Goal: Find specific page/section: Find specific page/section

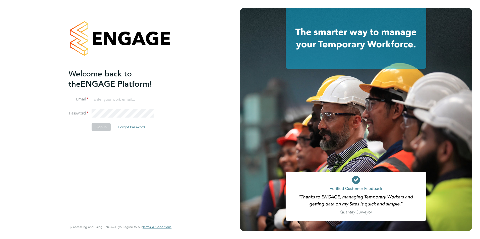
type input "[PERSON_NAME][EMAIL_ADDRESS][PERSON_NAME][DOMAIN_NAME]"
click at [101, 128] on button "Sign In" at bounding box center [101, 127] width 19 height 8
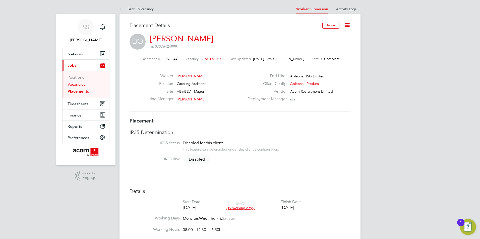
click at [82, 84] on link "Vacancies" at bounding box center [76, 84] width 18 height 5
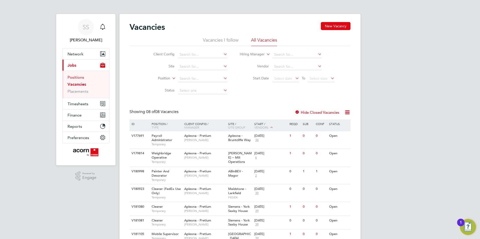
click at [82, 78] on link "Positions" at bounding box center [75, 77] width 17 height 5
